Goal: Task Accomplishment & Management: Manage account settings

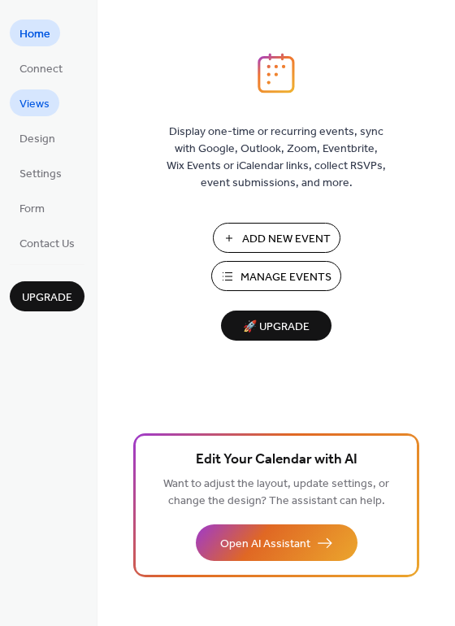
click at [25, 107] on span "Views" at bounding box center [35, 104] width 30 height 17
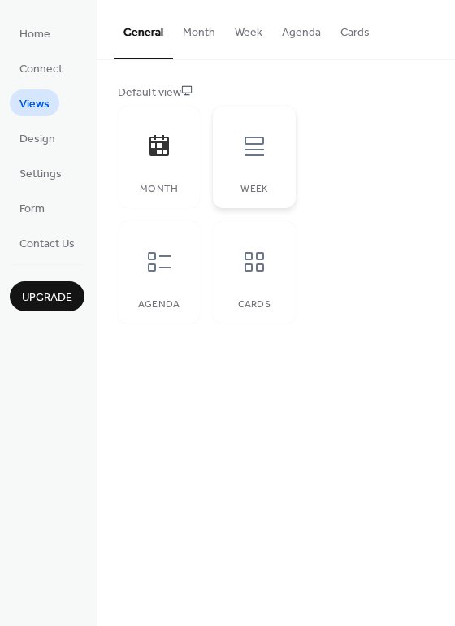
click at [251, 144] on icon at bounding box center [255, 147] width 20 height 20
click at [155, 251] on icon at bounding box center [159, 262] width 26 height 26
click at [247, 259] on icon at bounding box center [255, 262] width 20 height 20
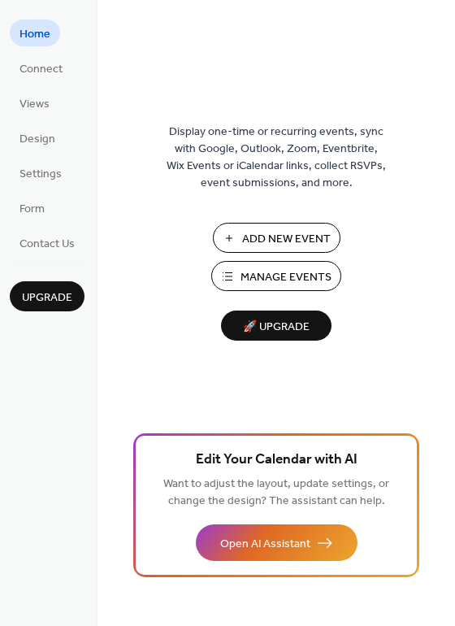
click at [293, 271] on span "Manage Events" at bounding box center [286, 277] width 91 height 17
click at [28, 179] on span "Settings" at bounding box center [41, 174] width 42 height 17
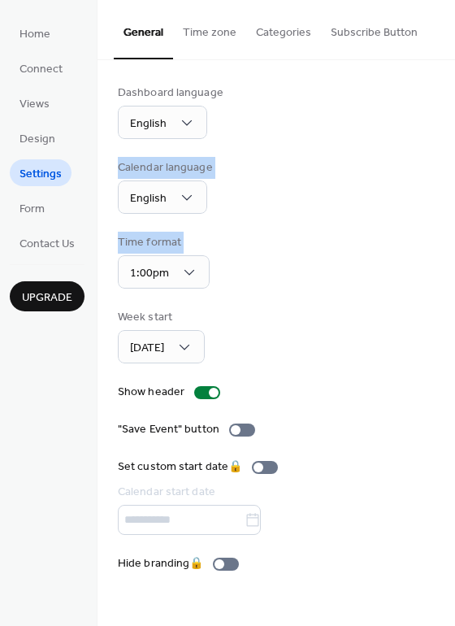
drag, startPoint x: 449, startPoint y: 119, endPoint x: 479, endPoint y: 294, distance: 177.4
click at [454, 294] on html "Home Connect Views Design Settings Form Contact Us Upgrade Settings Upgrade Gen…" at bounding box center [227, 313] width 455 height 626
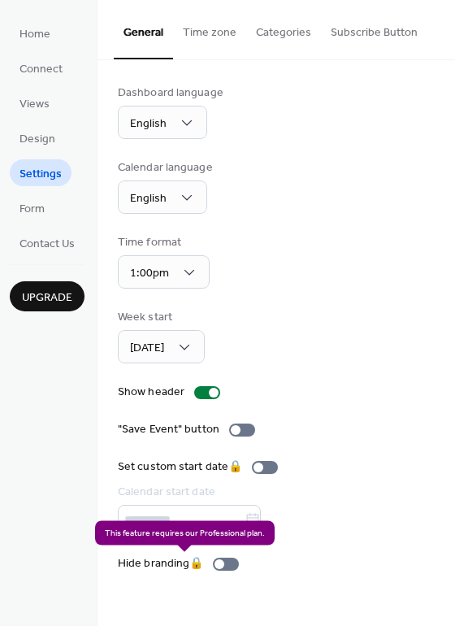
click at [233, 563] on div "Hide branding 🔒" at bounding box center [182, 563] width 128 height 17
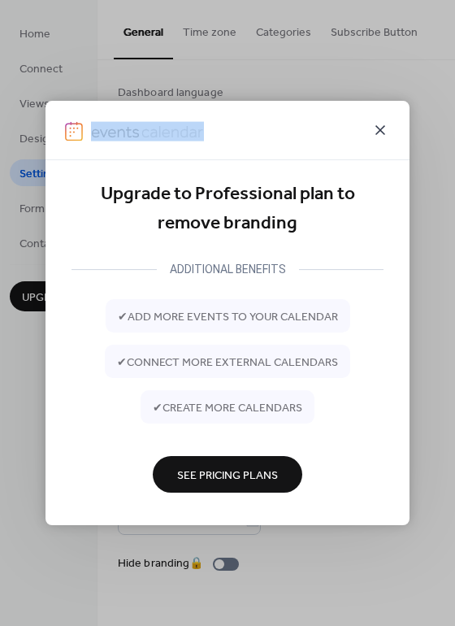
click at [381, 132] on icon at bounding box center [381, 130] width 20 height 20
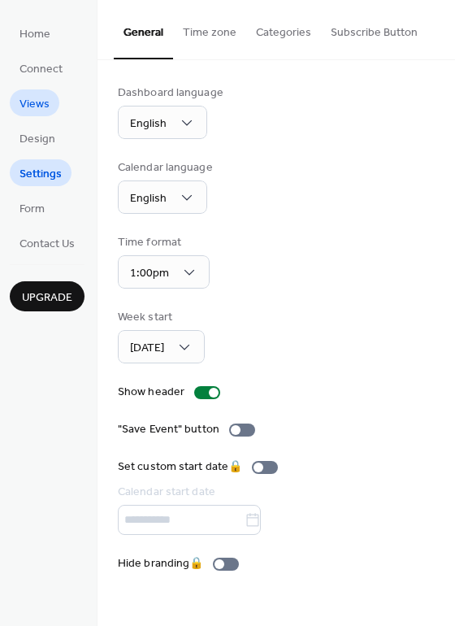
click at [33, 92] on link "Views" at bounding box center [35, 102] width 50 height 27
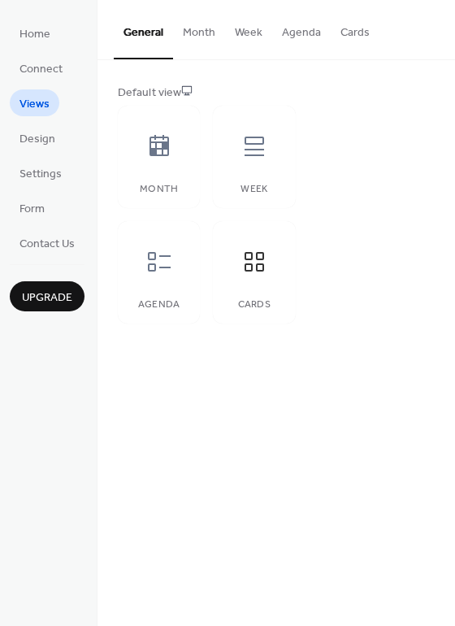
click at [355, 31] on button "Cards" at bounding box center [355, 29] width 49 height 58
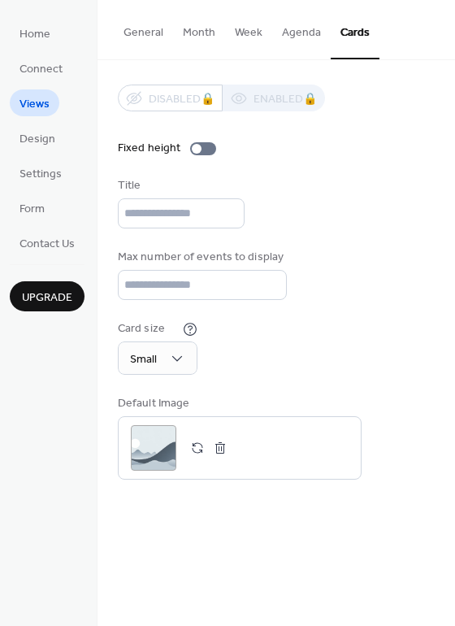
click at [289, 28] on button "Agenda" at bounding box center [301, 29] width 59 height 58
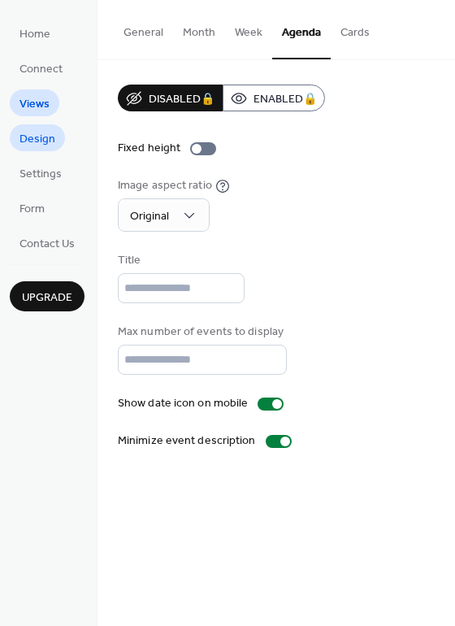
click at [30, 140] on span "Design" at bounding box center [38, 139] width 36 height 17
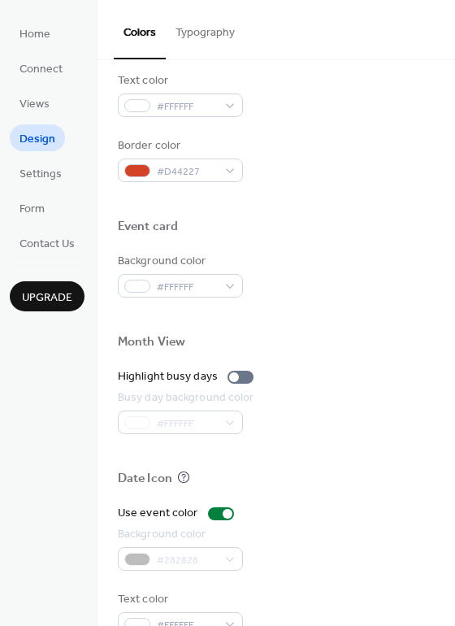
scroll to position [696, 0]
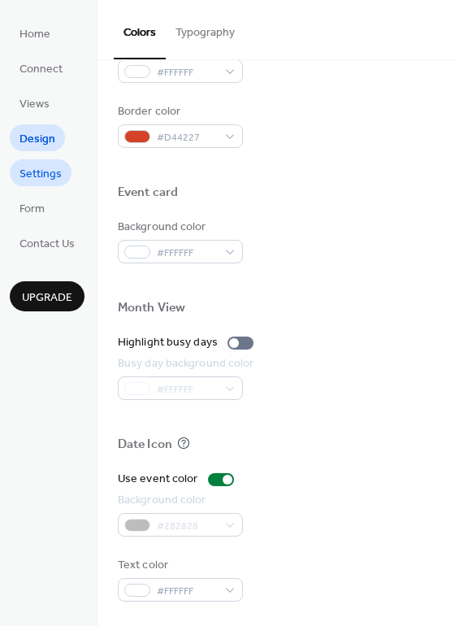
click at [35, 176] on span "Settings" at bounding box center [41, 174] width 42 height 17
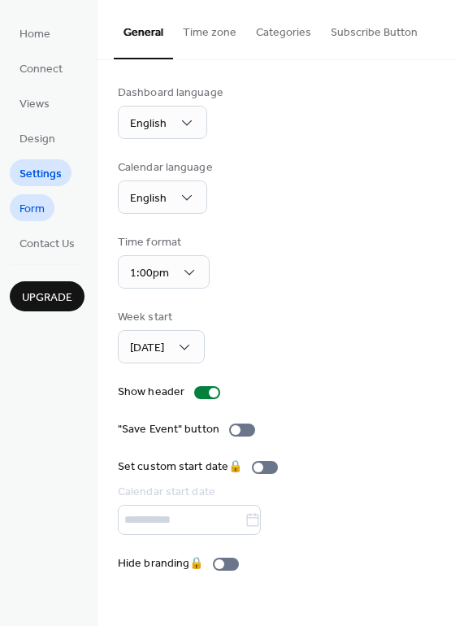
click at [28, 214] on span "Form" at bounding box center [32, 209] width 25 height 17
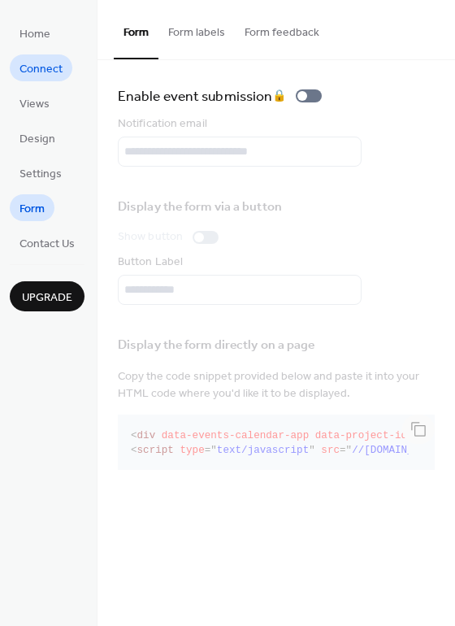
click at [22, 67] on span "Connect" at bounding box center [41, 69] width 43 height 17
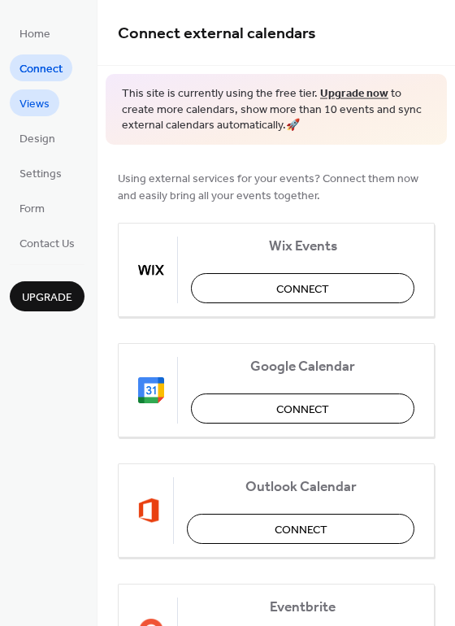
click at [40, 106] on span "Views" at bounding box center [35, 104] width 30 height 17
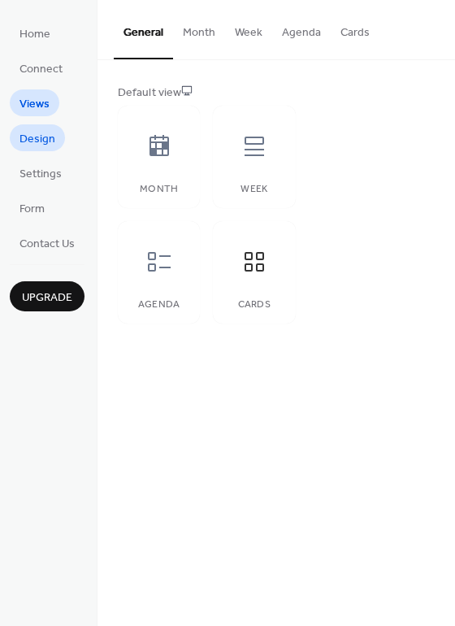
click at [37, 138] on span "Design" at bounding box center [38, 139] width 36 height 17
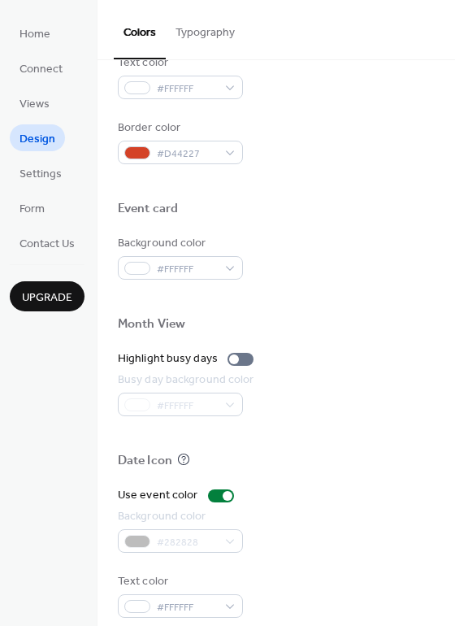
scroll to position [696, 0]
